Goal: Information Seeking & Learning: Learn about a topic

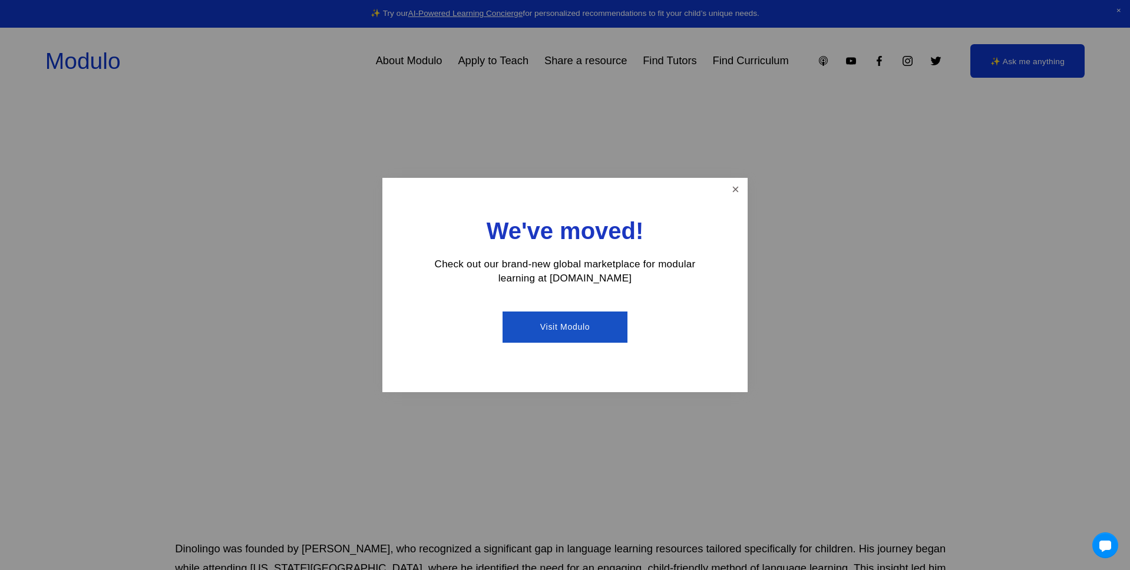
scroll to position [294, 0]
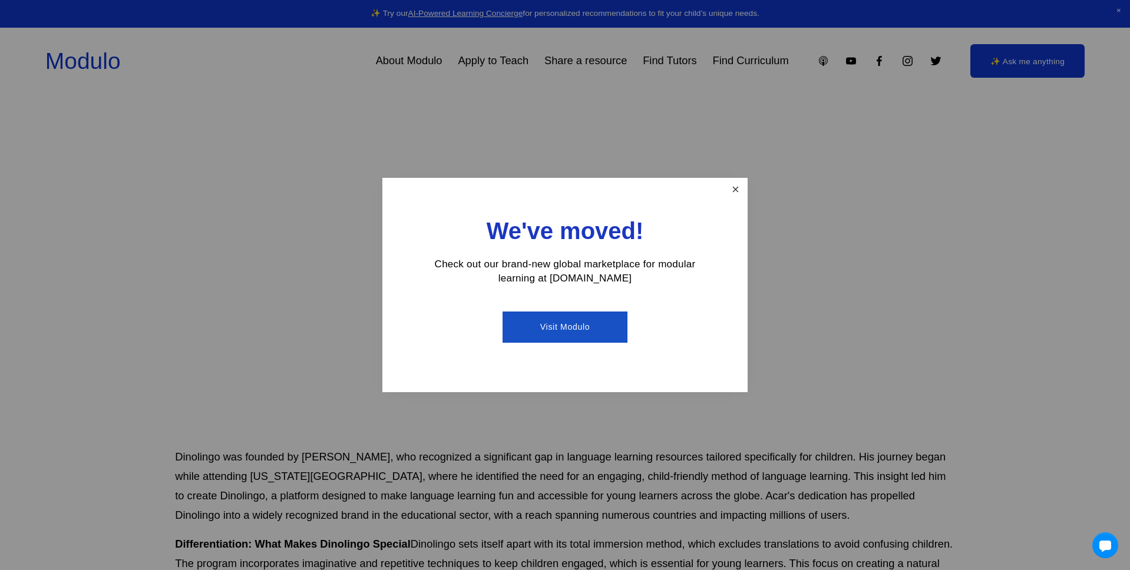
click at [733, 187] on link "Close" at bounding box center [735, 190] width 21 height 21
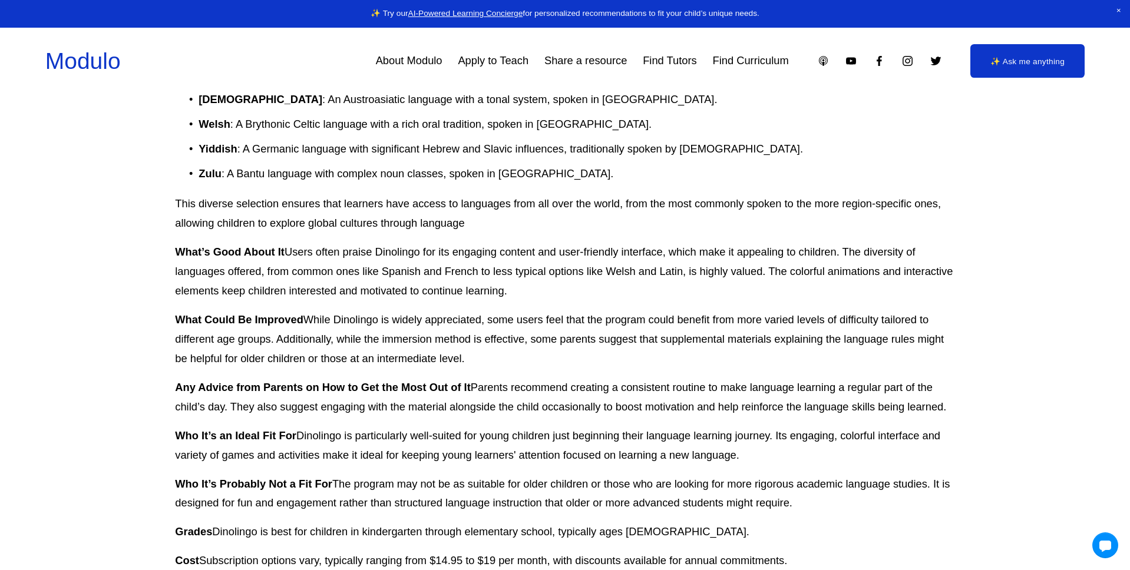
scroll to position [2298, 0]
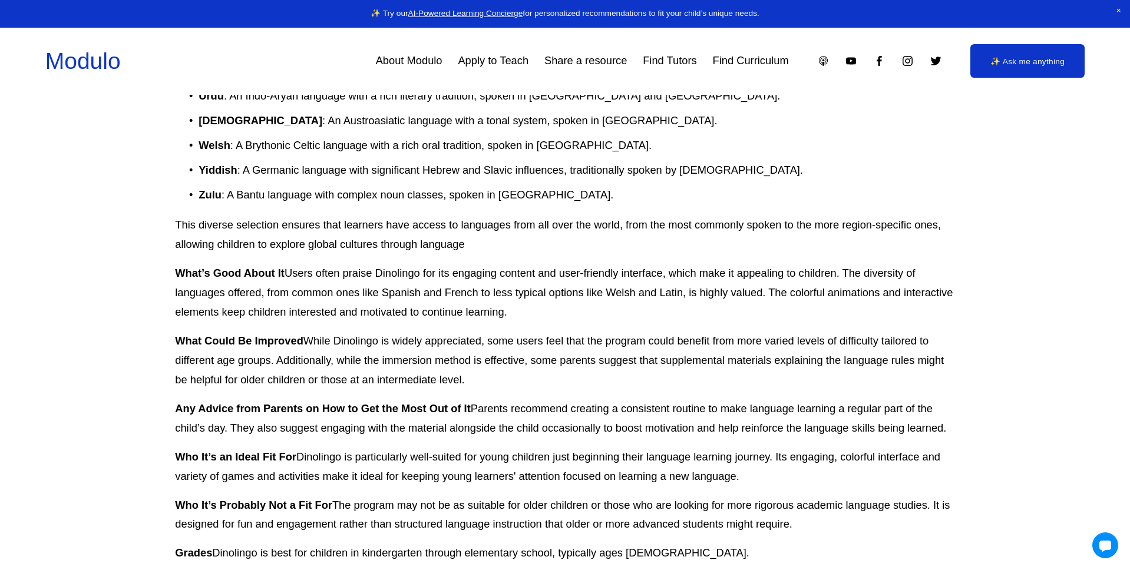
drag, startPoint x: 556, startPoint y: 273, endPoint x: 458, endPoint y: 239, distance: 104.0
click at [458, 264] on p "What’s Good About It Users often praise Dinolingo for its engaging content and …" at bounding box center [565, 293] width 780 height 58
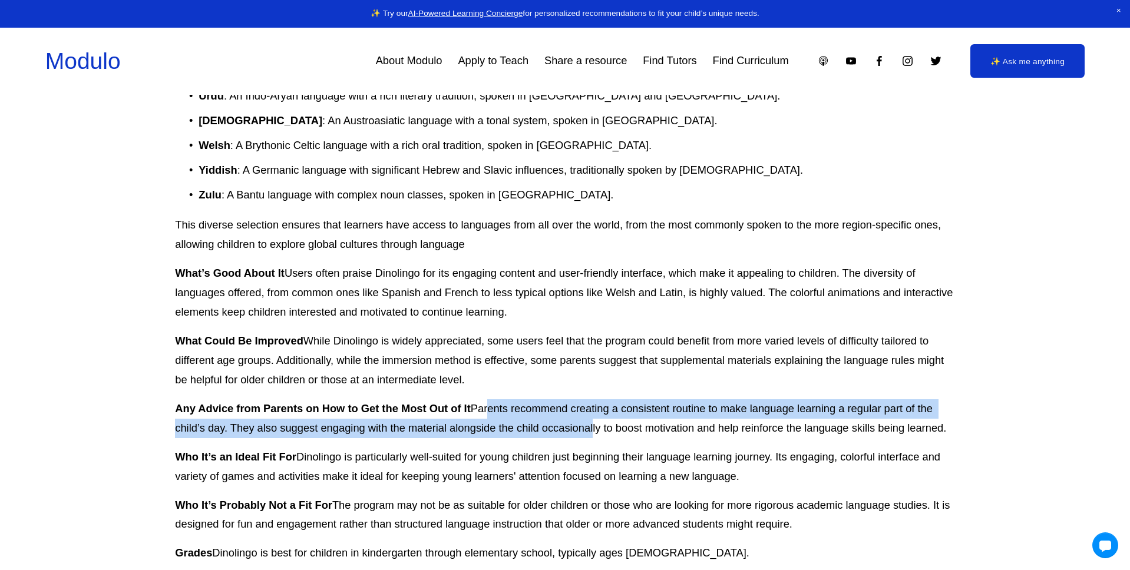
drag, startPoint x: 588, startPoint y: 390, endPoint x: 486, endPoint y: 372, distance: 103.5
click at [486, 400] on p "Any Advice from Parents on How to Get the Most Out of It Parents recommend crea…" at bounding box center [565, 419] width 780 height 39
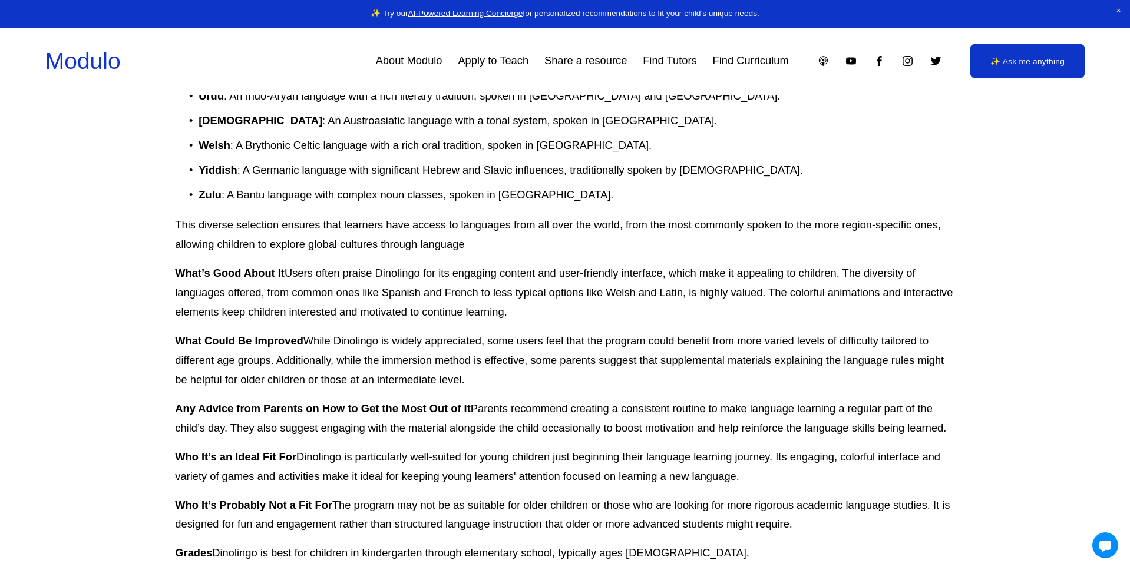
click at [499, 332] on p "What Could Be Improved While Dinolingo is widely appreciated, some users feel t…" at bounding box center [565, 361] width 780 height 58
drag, startPoint x: 802, startPoint y: 484, endPoint x: 423, endPoint y: 471, distance: 378.6
click at [423, 496] on p "Who It’s Probably Not a Fit For The program may not be as suitable for older ch…" at bounding box center [565, 515] width 780 height 39
click at [581, 448] on p "Who It’s an Ideal Fit For Dinolingo is particularly well-suited for young child…" at bounding box center [565, 467] width 780 height 39
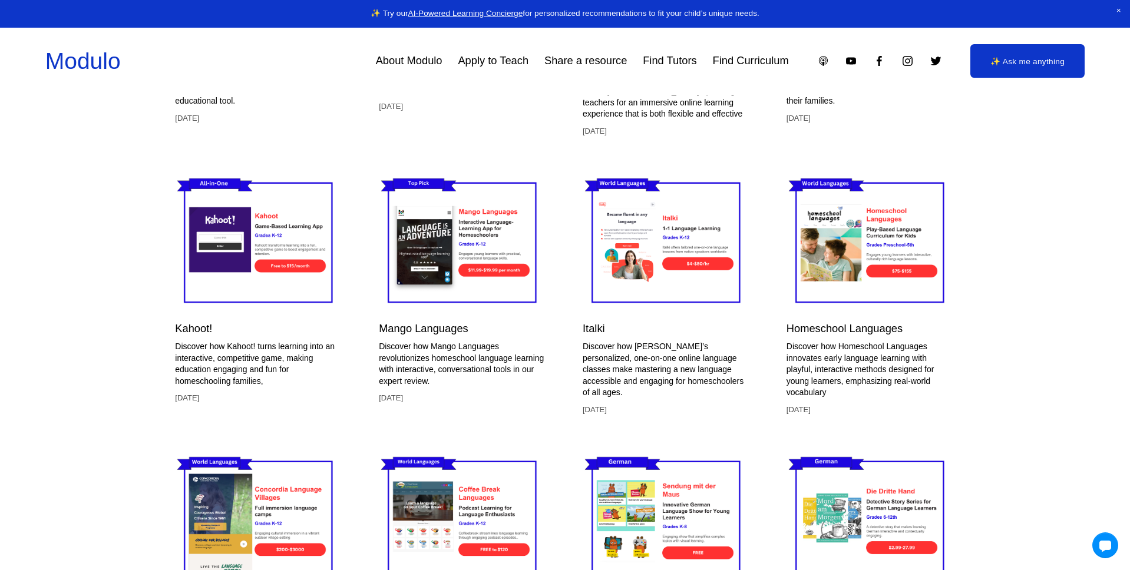
scroll to position [3329, 0]
